Goal: Information Seeking & Learning: Learn about a topic

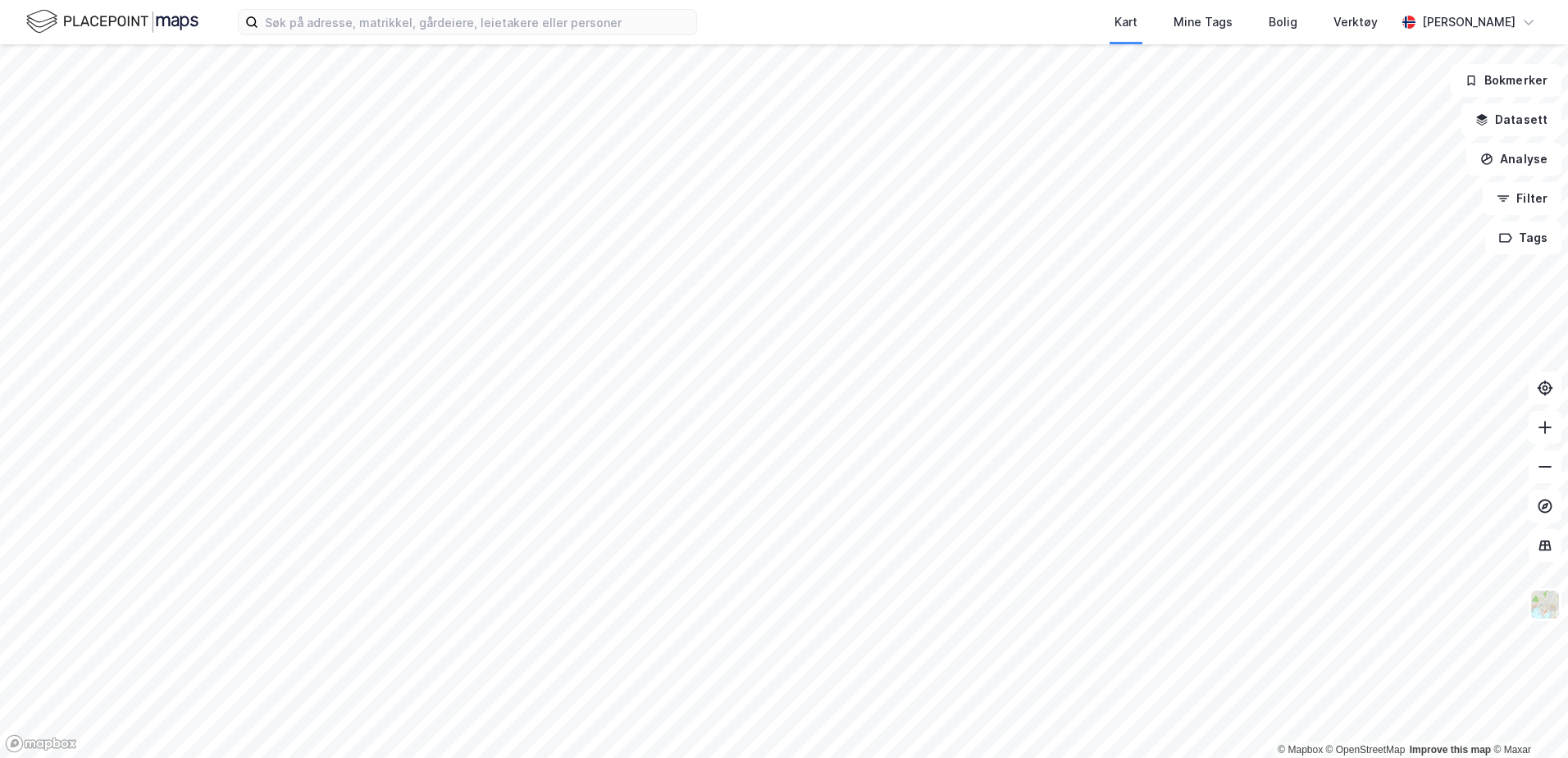
click at [328, 41] on div "Kart Mine Tags Bolig Verktøy [PERSON_NAME]" at bounding box center [784, 22] width 1568 height 44
click at [332, 33] on input at bounding box center [477, 22] width 438 height 25
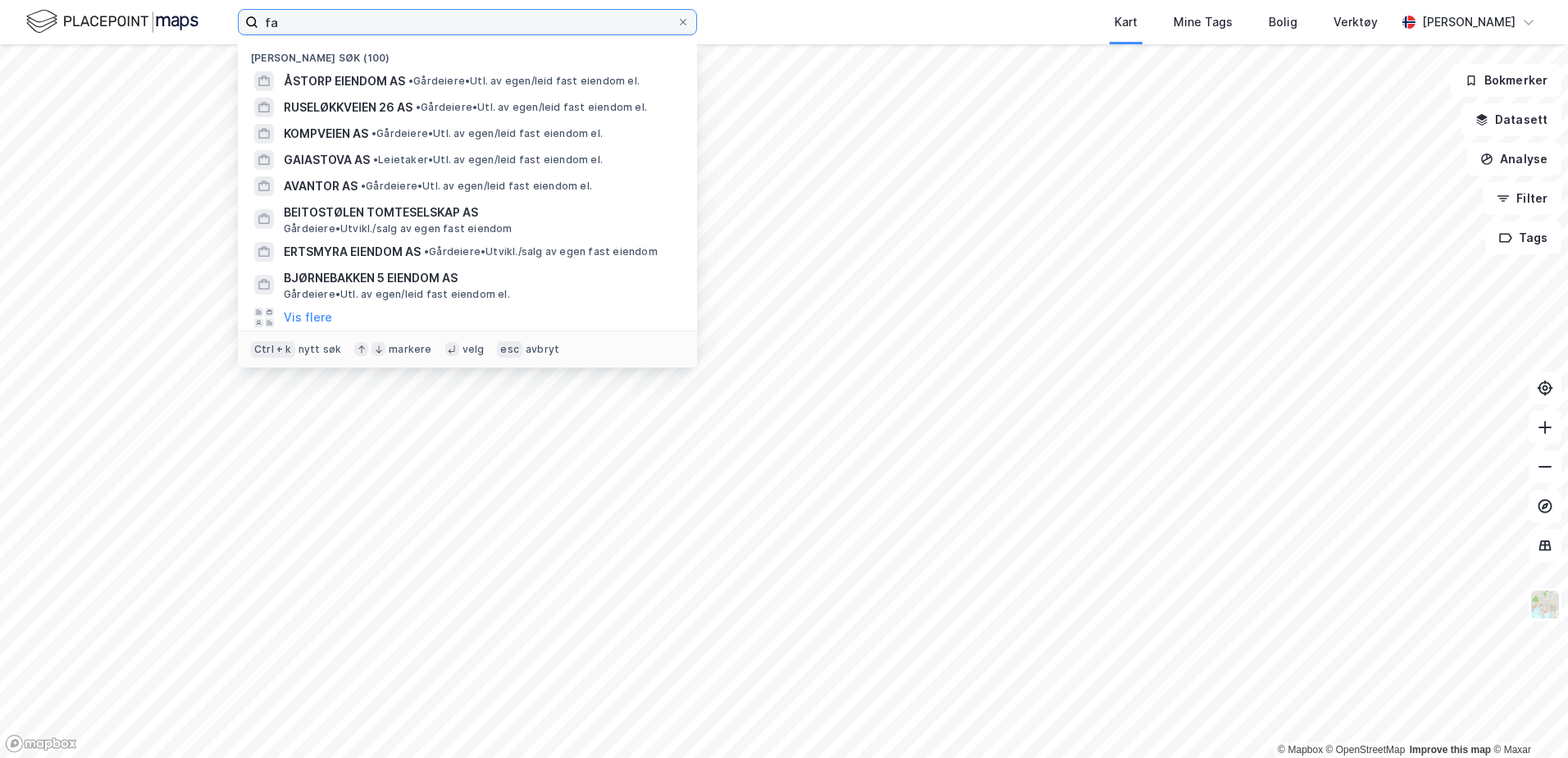
type input "f"
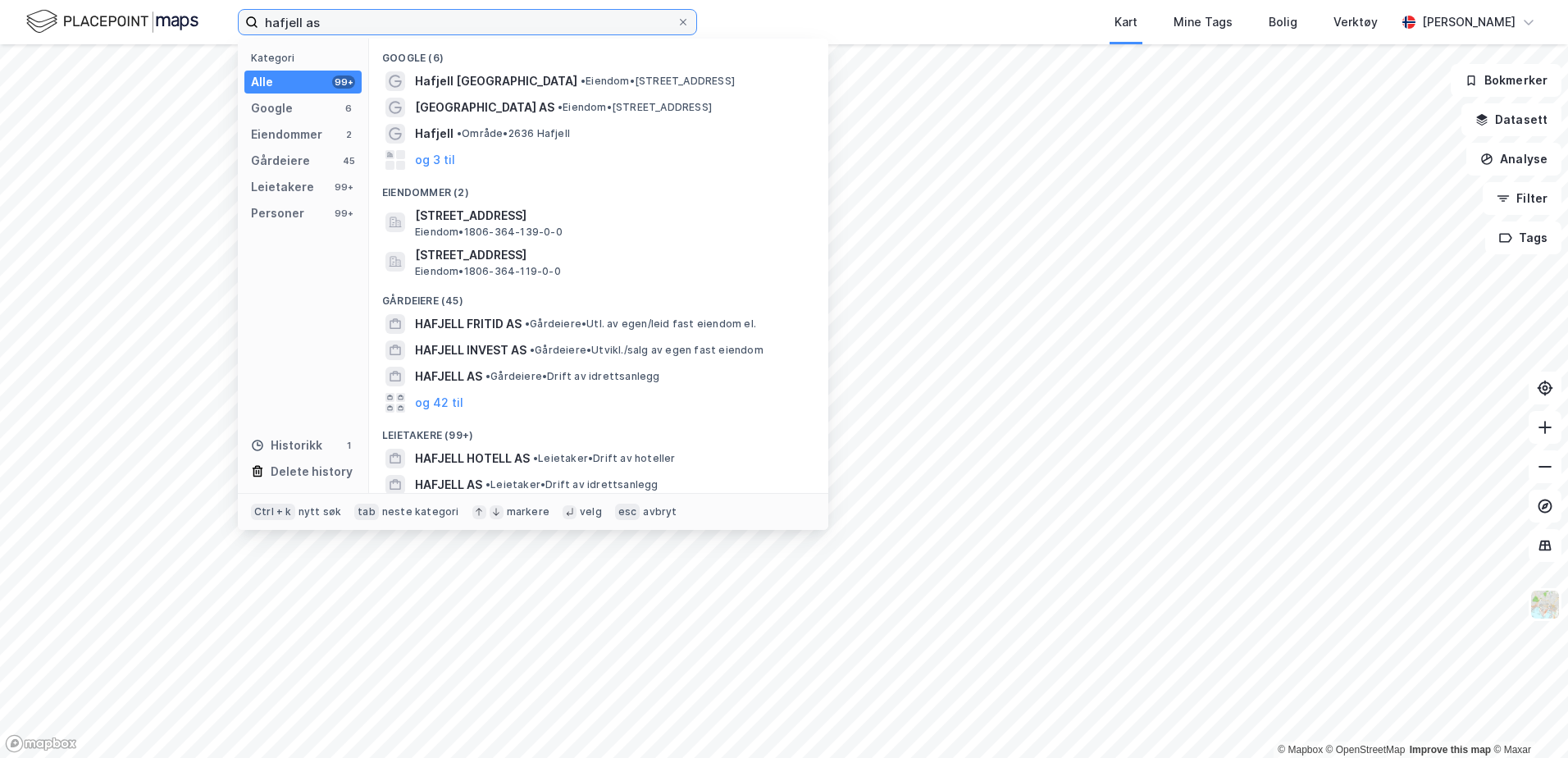
type input "hafjell as"
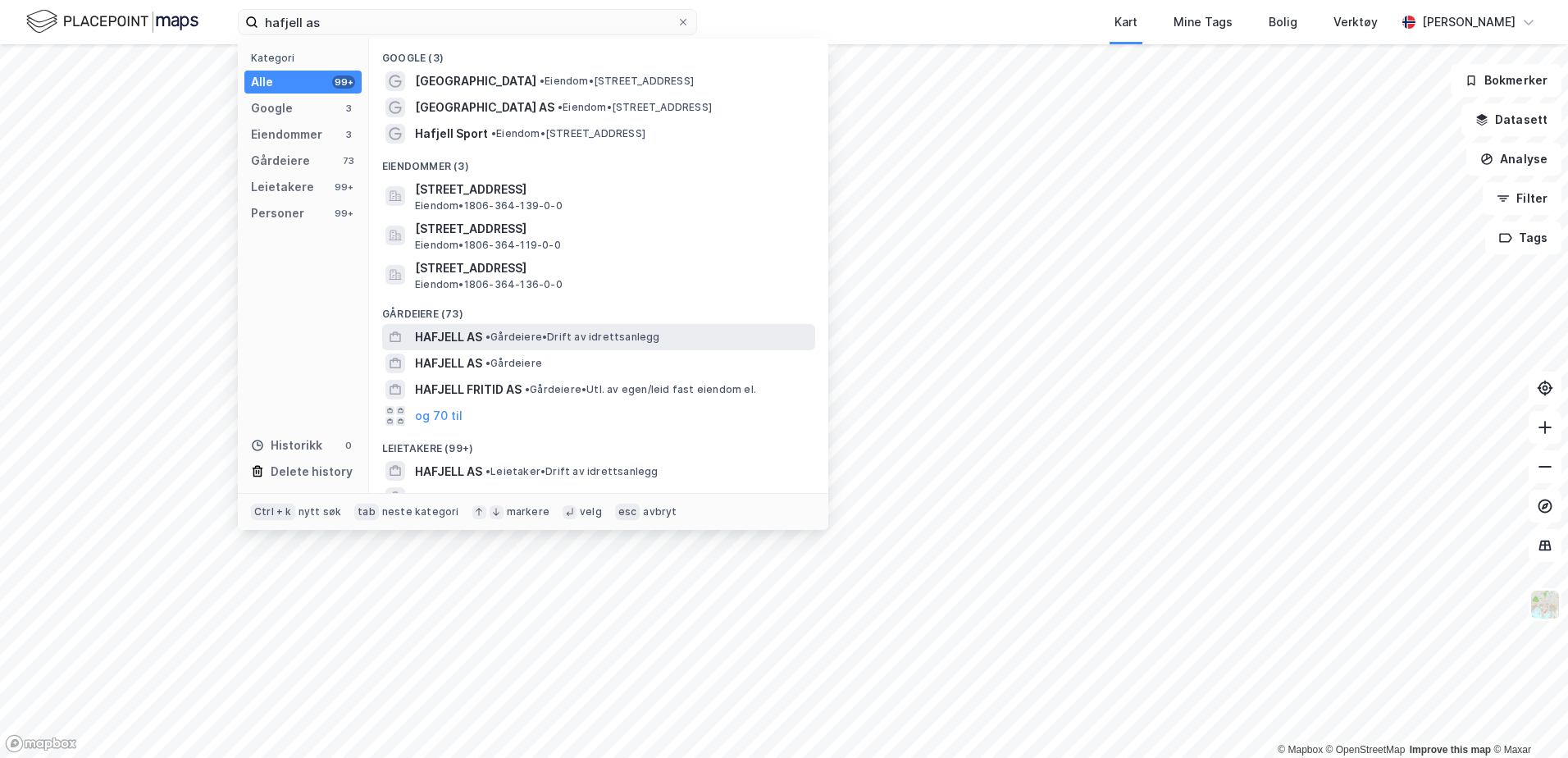
click at [478, 336] on span "HAFJELL AS" at bounding box center [448, 337] width 67 height 20
